Goal: Information Seeking & Learning: Learn about a topic

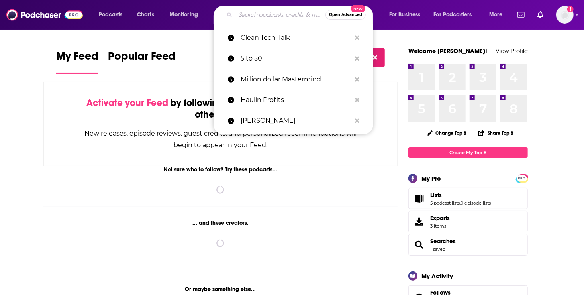
click at [256, 14] on input "Search podcasts, credits, & more..." at bounding box center [280, 14] width 90 height 13
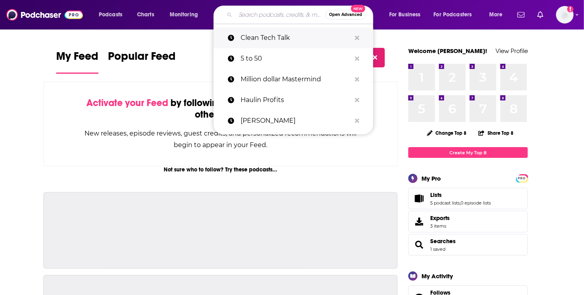
click at [257, 38] on p "Clean Tech Talk" at bounding box center [296, 37] width 110 height 21
type input "Clean Tech Talk"
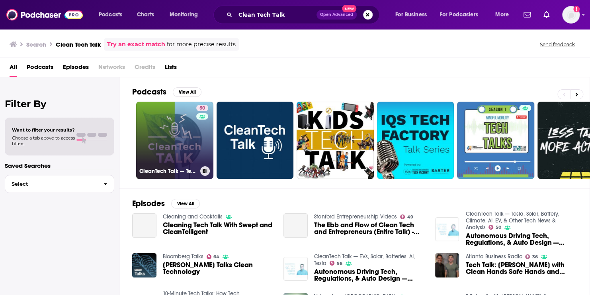
click at [184, 132] on link "50 CleanTech Talk — Tesla, Solar, Battery, Climate, AI, EV, & Other Tech News &…" at bounding box center [174, 140] width 77 height 77
